Goal: Transaction & Acquisition: Book appointment/travel/reservation

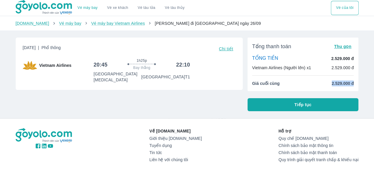
drag, startPoint x: 328, startPoint y: 84, endPoint x: 378, endPoint y: 86, distance: 50.3
click at [374, 87] on html "Vé máy bay Vietnam Airlines từ Hồ Chí Minh đi Đà Nẵng giá rẻ nhất ngày 26 tháng…" at bounding box center [187, 86] width 374 height 173
click at [364, 82] on div "Vé máy bay Vé xe khách Vé tàu lửa Vé tàu thủy Vé của tôi Goyolo.com Vé máy bay …" at bounding box center [187, 110] width 374 height 220
click at [345, 48] on span "Thu gọn" at bounding box center [342, 46] width 17 height 5
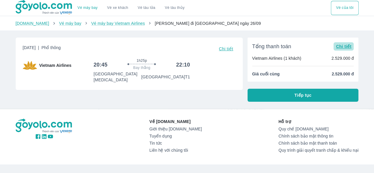
click at [345, 48] on span "Chi tiết" at bounding box center [343, 46] width 15 height 5
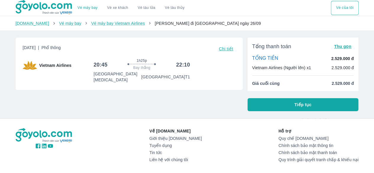
click at [54, 8] on img at bounding box center [44, 7] width 57 height 15
